Goal: Use online tool/utility

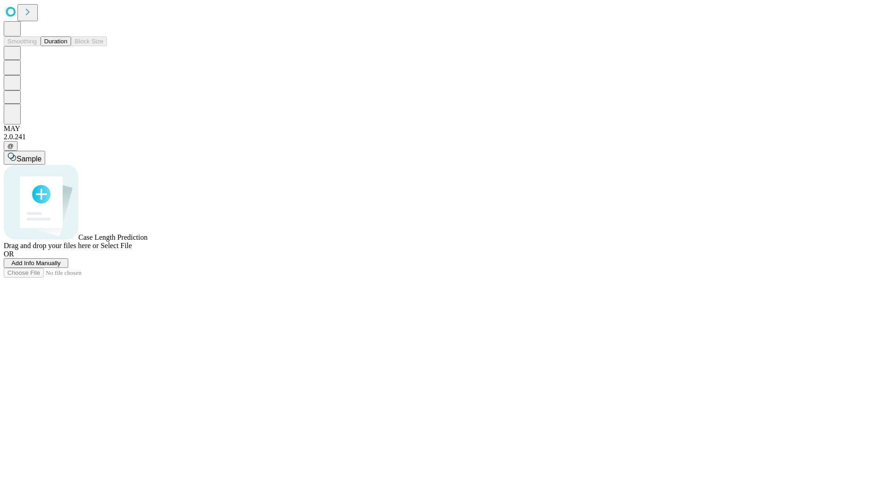
click at [132, 249] on span "Select File" at bounding box center [115, 245] width 31 height 8
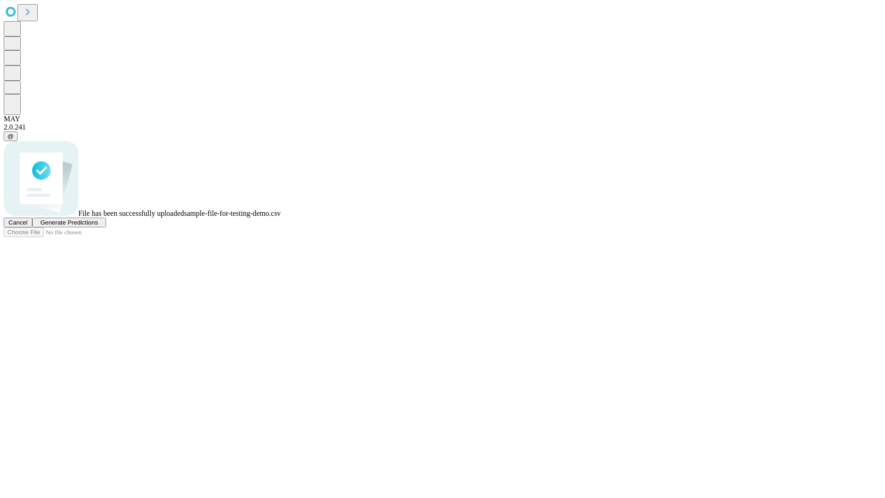
click at [98, 226] on span "Generate Predictions" at bounding box center [69, 222] width 58 height 7
